Goal: Transaction & Acquisition: Purchase product/service

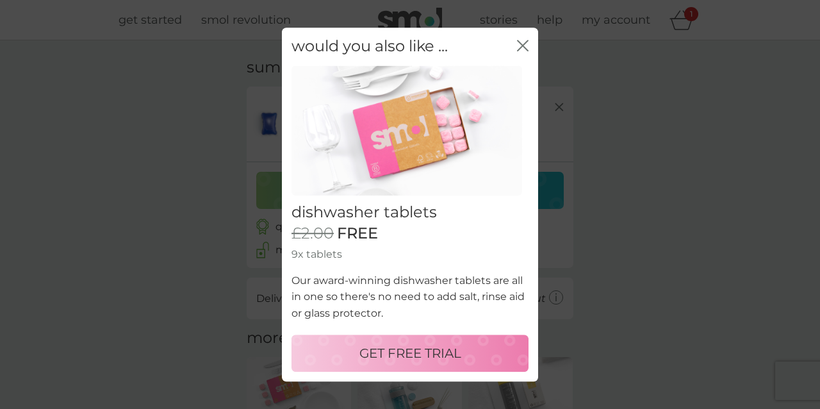
click at [520, 51] on icon "close" at bounding box center [523, 46] width 12 height 12
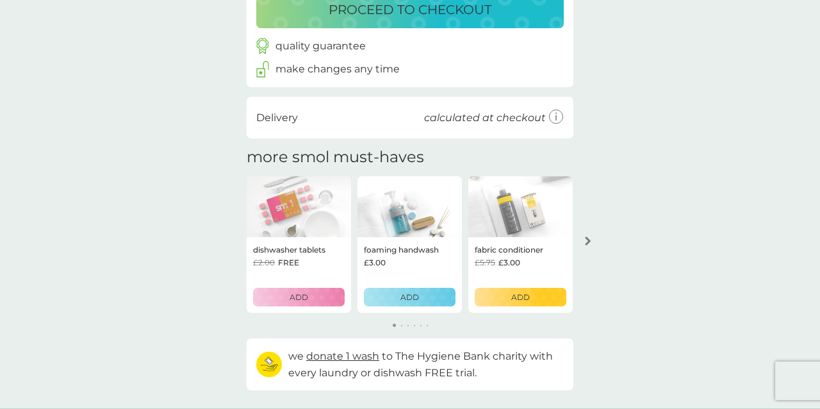
scroll to position [192, 0]
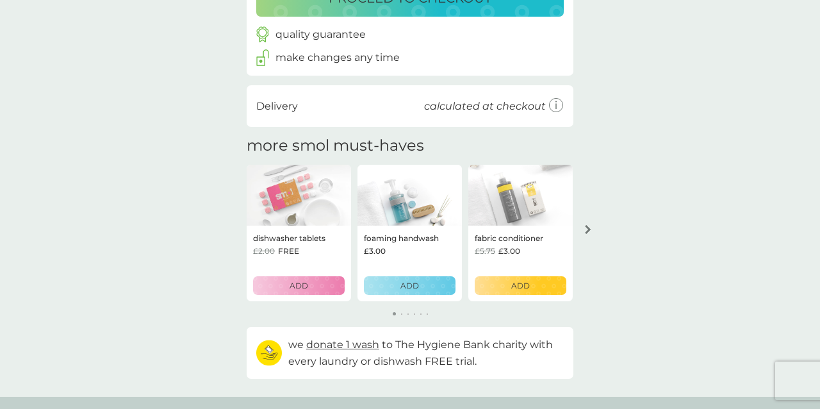
click at [589, 230] on icon "arrow right" at bounding box center [588, 229] width 6 height 9
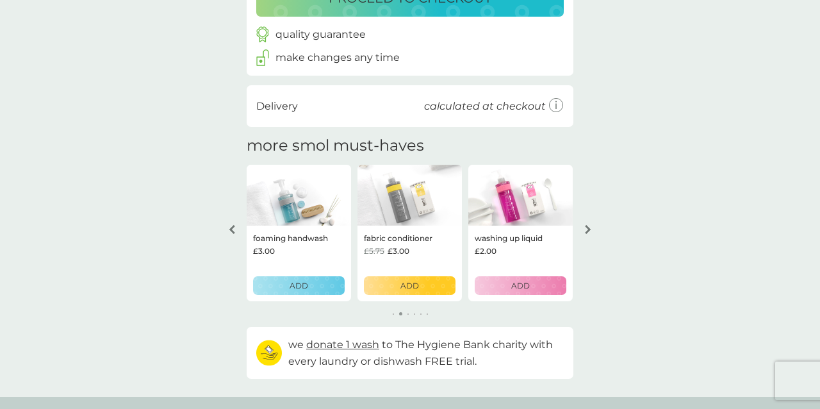
click at [590, 230] on icon "arrow right" at bounding box center [588, 229] width 6 height 9
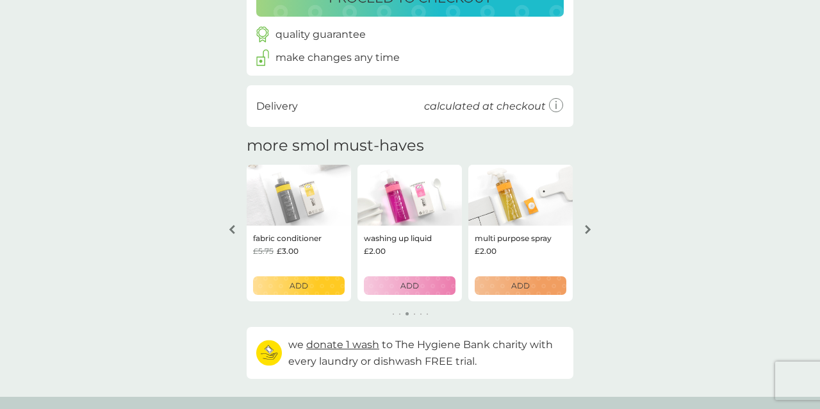
click at [590, 230] on icon "arrow right" at bounding box center [588, 229] width 6 height 9
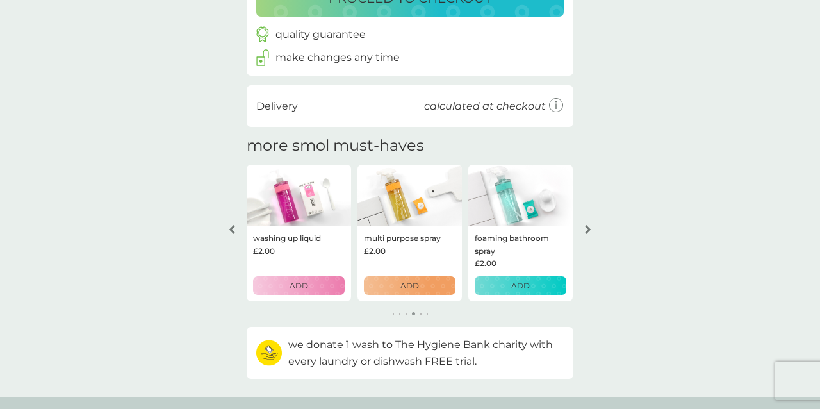
click at [590, 230] on icon "arrow right" at bounding box center [588, 229] width 6 height 9
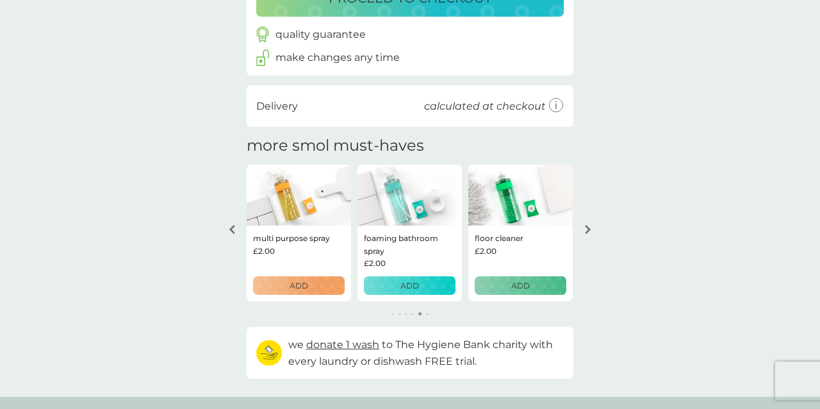
click at [590, 230] on icon "arrow right" at bounding box center [588, 229] width 6 height 9
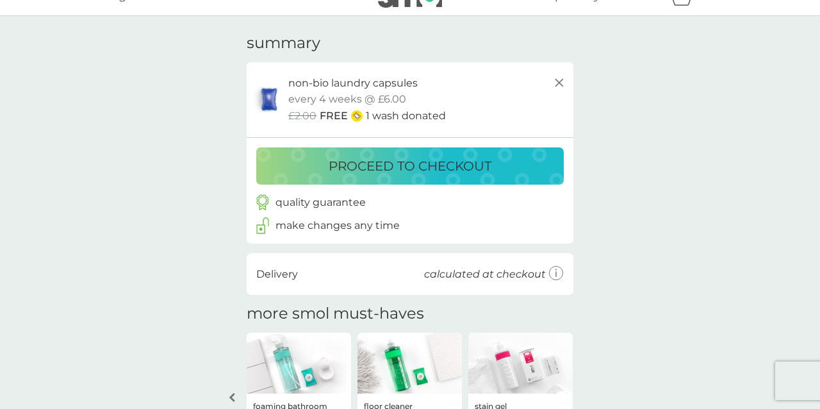
scroll to position [13, 0]
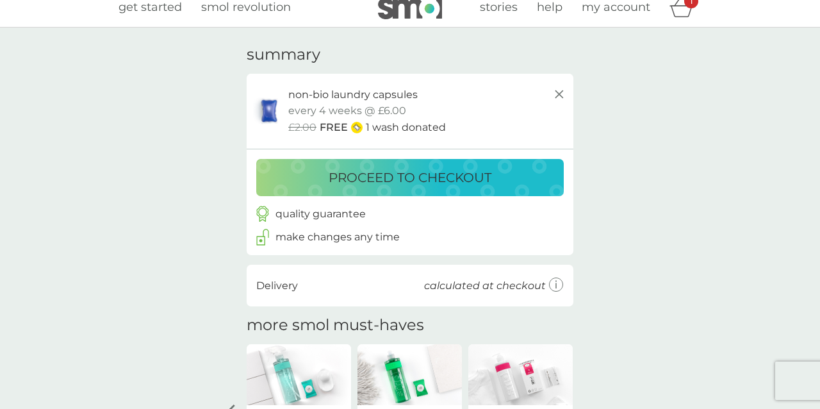
click at [457, 181] on p "proceed to checkout" at bounding box center [410, 177] width 163 height 20
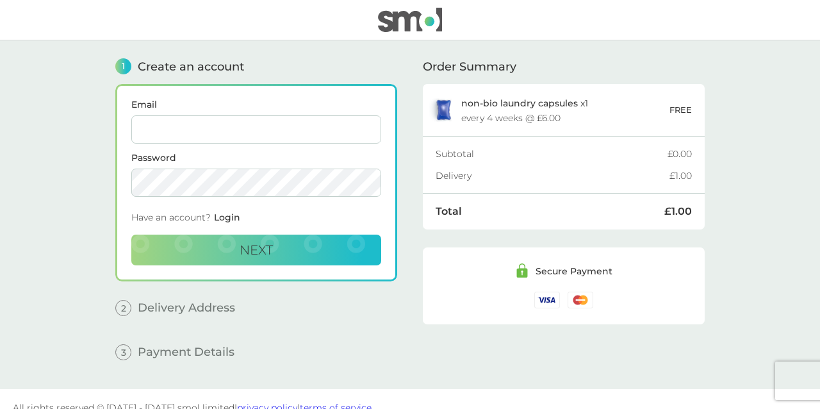
click at [304, 143] on form "Email Password Have an account? Login Next" at bounding box center [256, 182] width 250 height 165
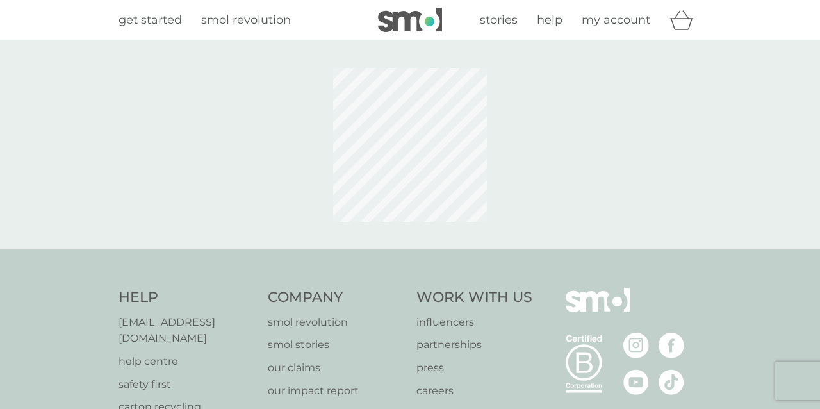
scroll to position [13, 0]
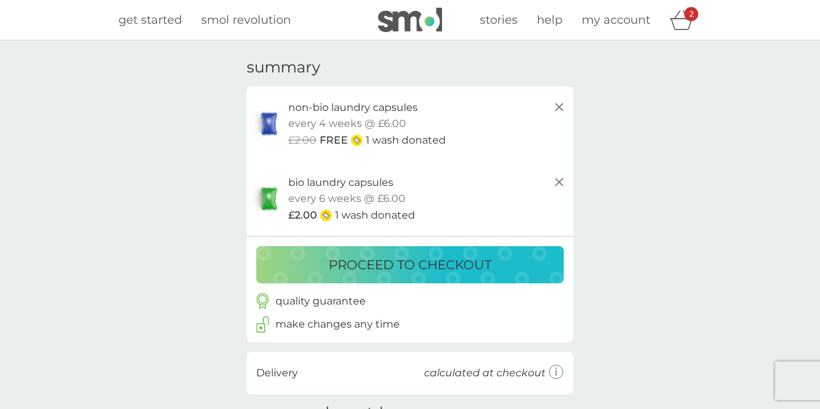
click at [563, 181] on icon at bounding box center [558, 181] width 15 height 15
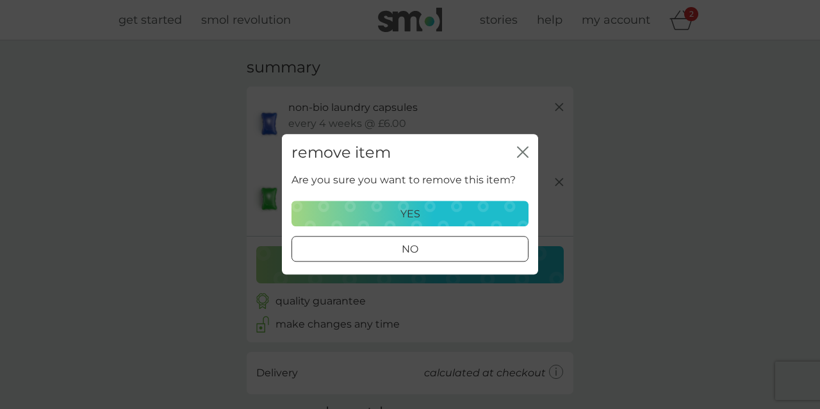
click at [478, 206] on div "yes" at bounding box center [410, 214] width 220 height 17
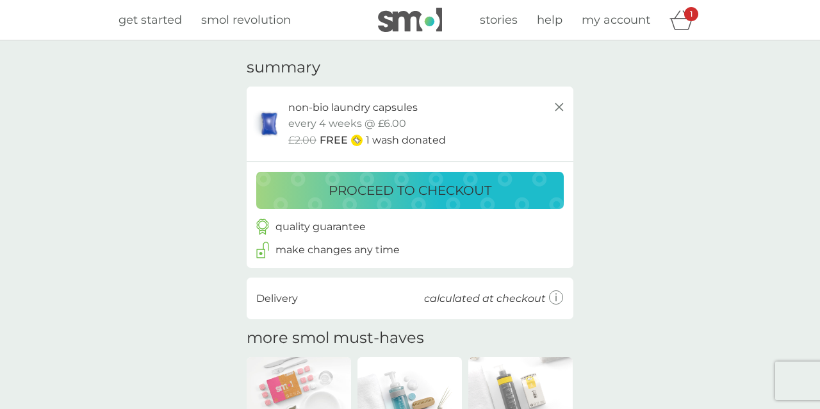
click at [521, 193] on div "proceed to checkout" at bounding box center [410, 190] width 282 height 20
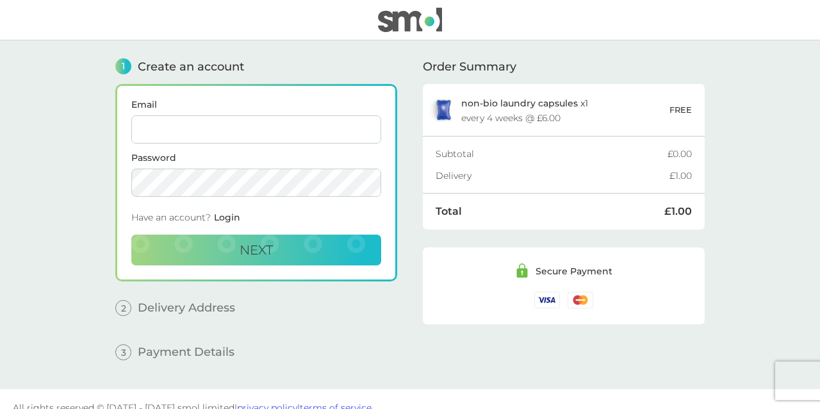
click at [544, 114] on div "every 4 weeks @ £6.00" at bounding box center [510, 117] width 99 height 9
click at [229, 129] on input "Email" at bounding box center [256, 129] width 250 height 28
type input "leiaklaudia13@gmail.com"
click at [256, 249] on button "Next" at bounding box center [256, 249] width 250 height 31
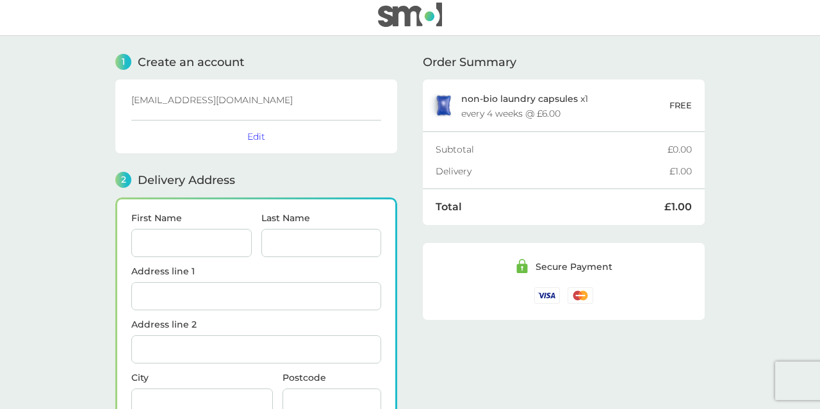
scroll to position [158, 0]
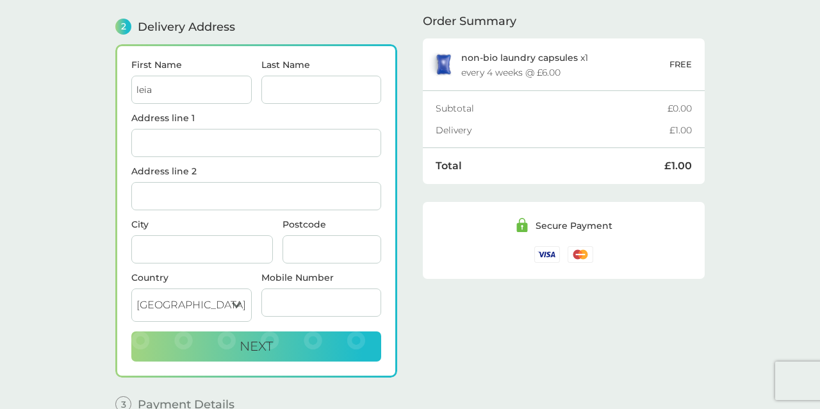
type input "leia"
type input "malot"
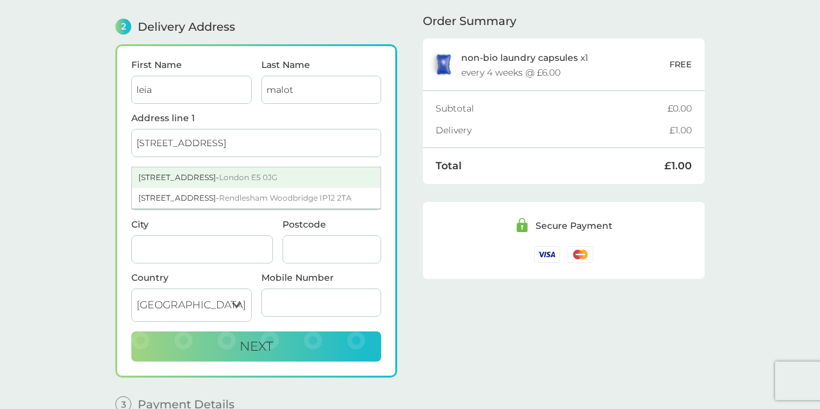
click at [231, 176] on span "London E5 0JG" at bounding box center [248, 177] width 58 height 10
type input "21 Redwald Road"
type input "London"
type input "E5 0JG"
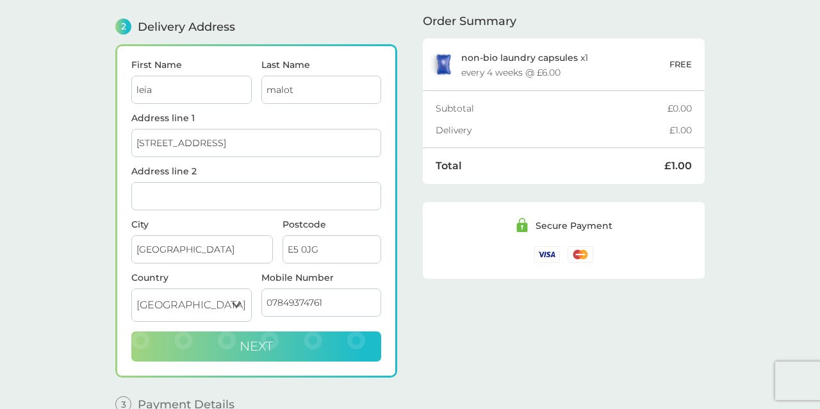
type input "07849374761"
click at [288, 350] on button "Next" at bounding box center [256, 346] width 250 height 31
checkbox input "true"
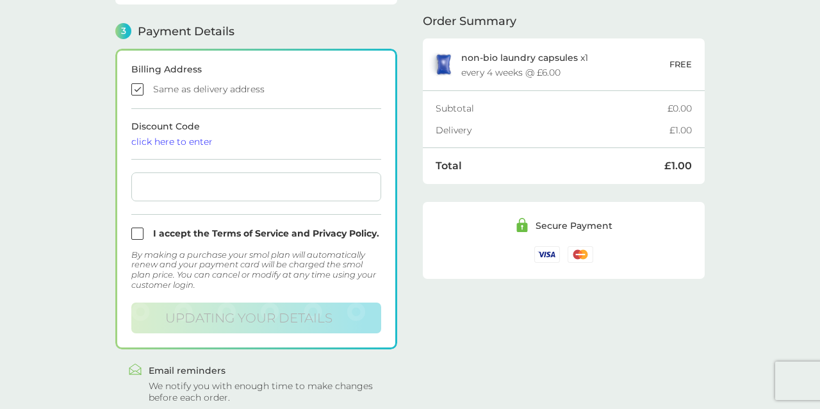
scroll to position [354, 0]
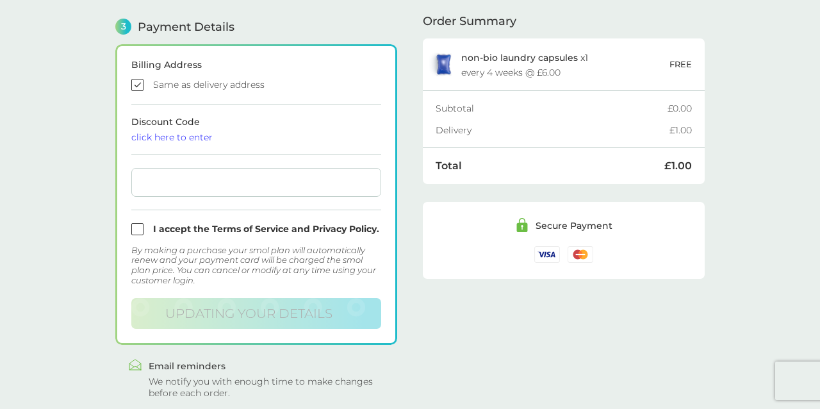
click at [197, 188] on div at bounding box center [256, 182] width 250 height 29
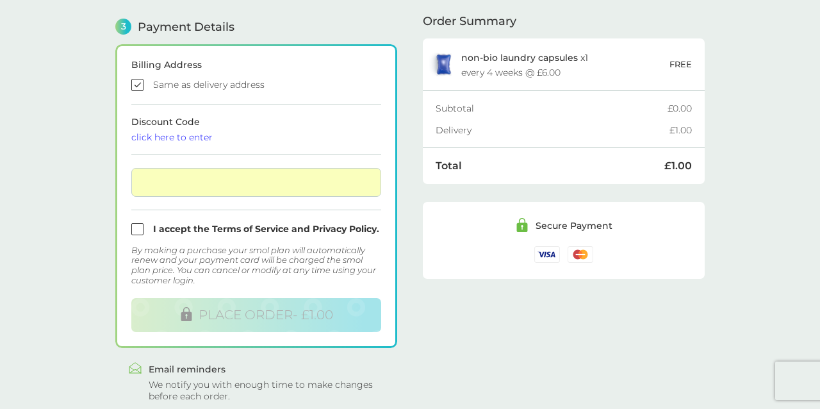
click at [142, 227] on input "checkbox" at bounding box center [256, 229] width 250 height 12
checkbox input "true"
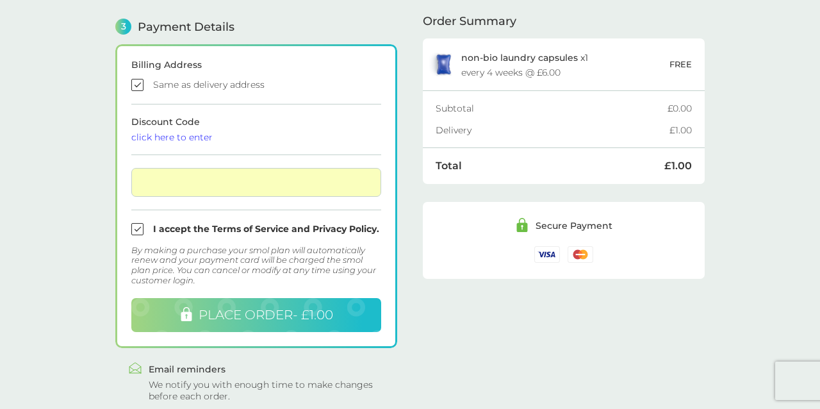
click at [274, 317] on span "PLACE ORDER - £1.00" at bounding box center [266, 314] width 134 height 15
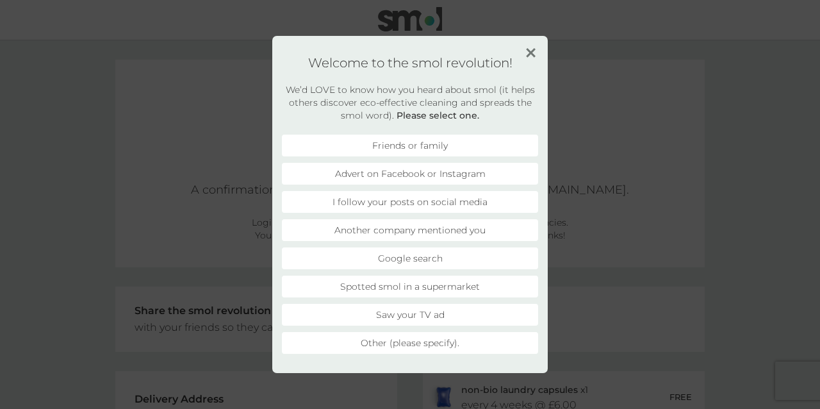
click at [532, 58] on h1 "Welcome to the smol revolution!" at bounding box center [410, 62] width 256 height 15
click at [532, 53] on img at bounding box center [531, 53] width 10 height 10
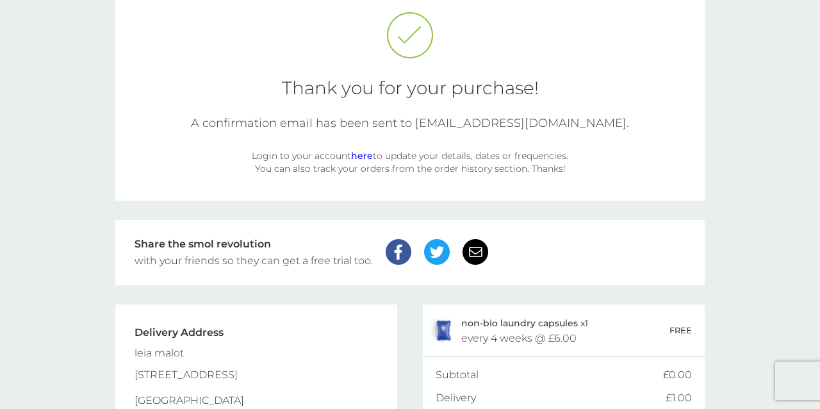
scroll to position [83, 0]
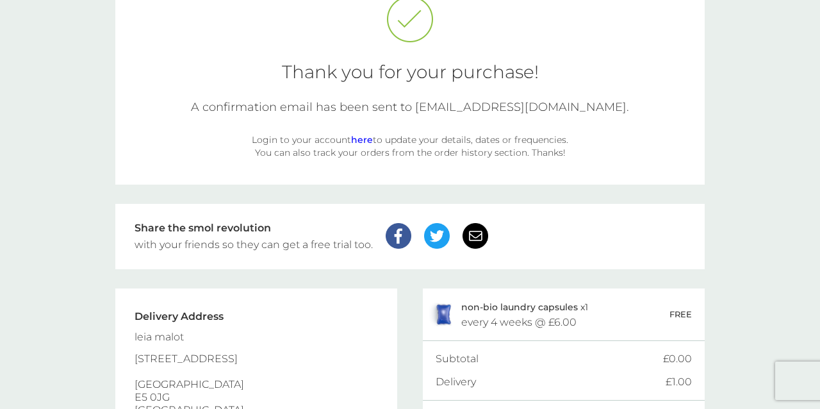
click at [365, 140] on link "here" at bounding box center [362, 140] width 22 height 12
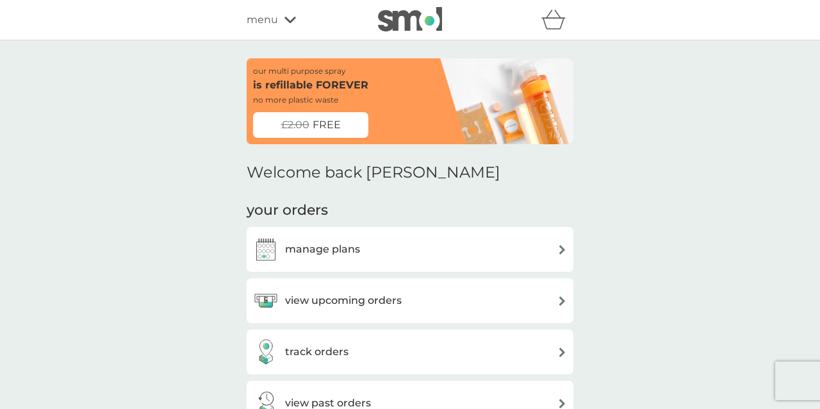
click at [405, 100] on div "our multi purpose spray is refillable FOREVER no more plastic waste" at bounding box center [346, 85] width 186 height 41
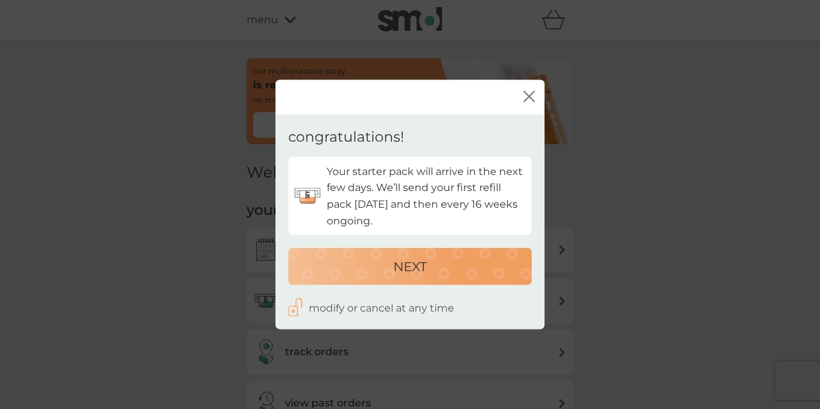
click at [432, 266] on div "NEXT" at bounding box center [410, 266] width 218 height 20
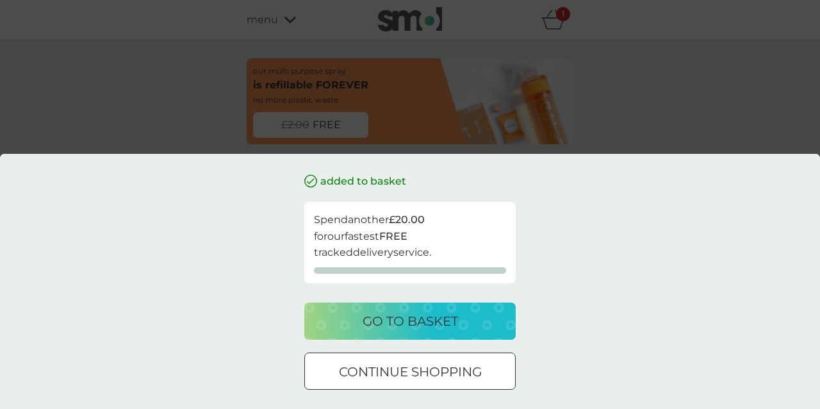
click at [641, 105] on div "added to basket Spend another £20.00 for our fastest FREE tracked delivery serv…" at bounding box center [410, 204] width 820 height 409
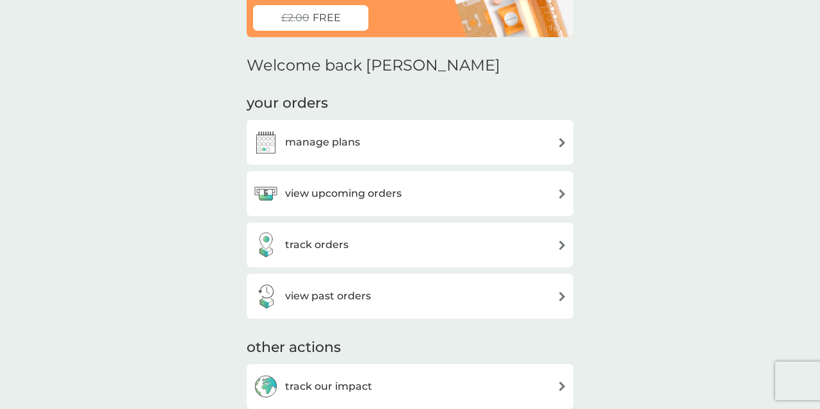
scroll to position [126, 0]
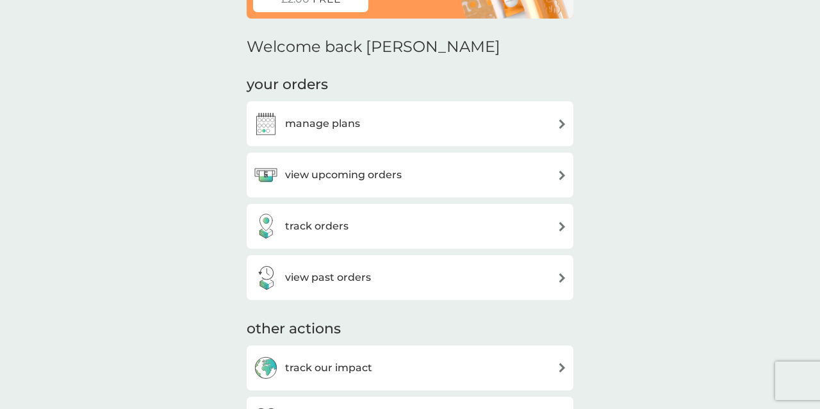
click at [548, 116] on div "manage plans" at bounding box center [410, 124] width 314 height 26
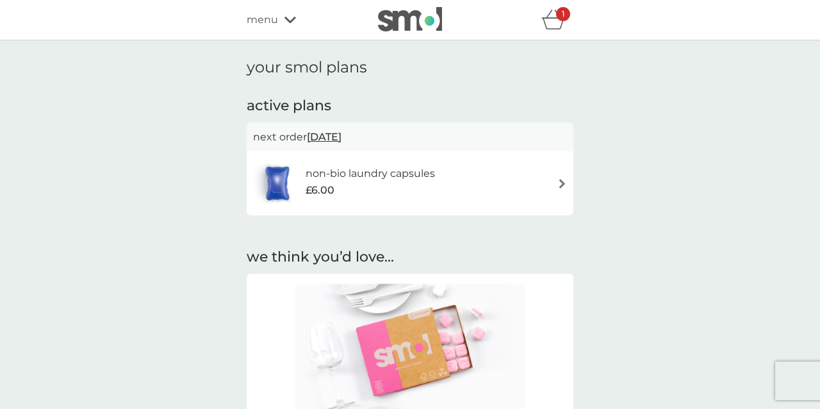
click at [549, 184] on div "non-bio laundry capsules £6.00" at bounding box center [410, 183] width 314 height 45
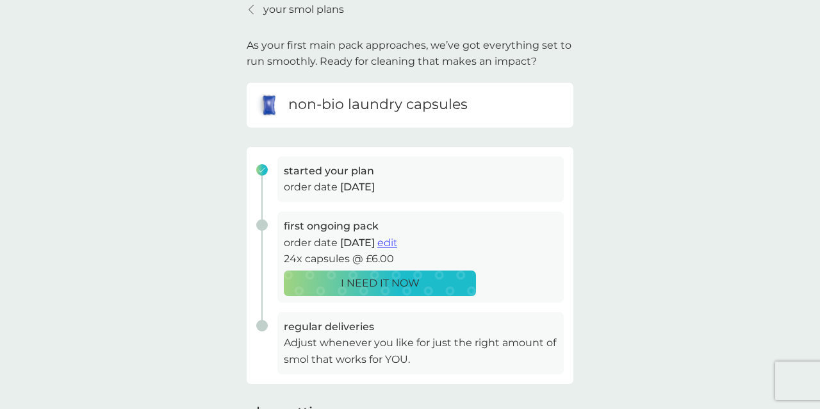
scroll to position [80, 0]
